Goal: Task Accomplishment & Management: Use online tool/utility

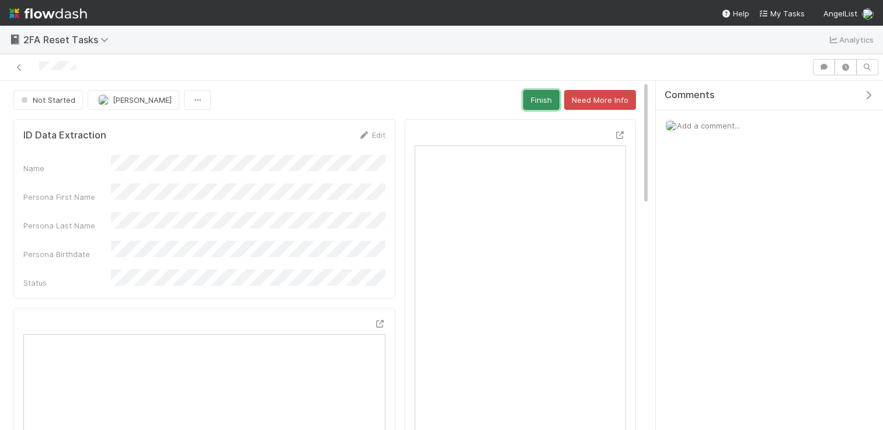
click at [528, 106] on button "Finish" at bounding box center [542, 100] width 36 height 20
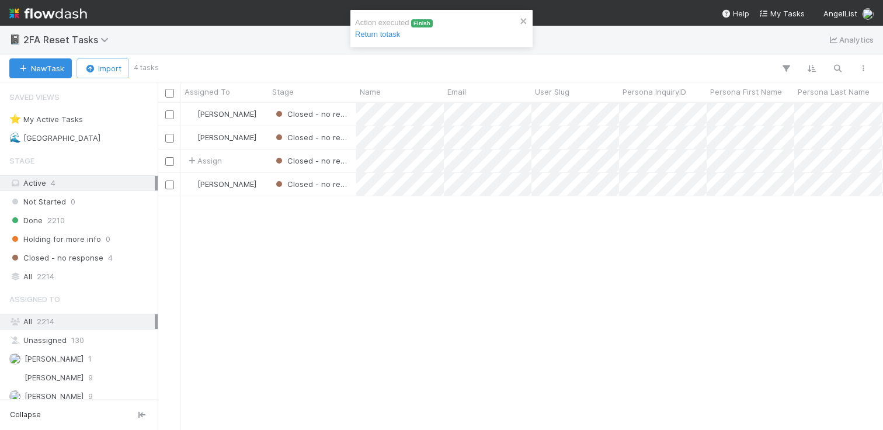
scroll to position [327, 726]
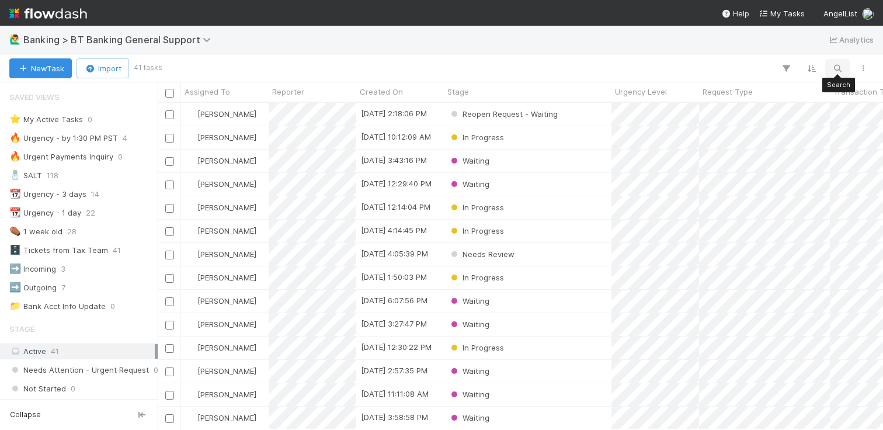
click at [846, 73] on button "button" at bounding box center [837, 68] width 21 height 15
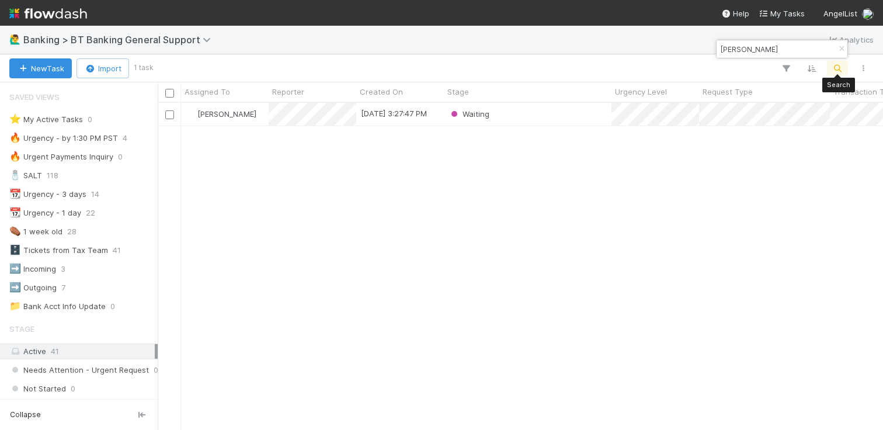
scroll to position [327, 726]
type input "[PERSON_NAME]"
click at [840, 50] on icon "button" at bounding box center [842, 49] width 12 height 7
